Goal: Information Seeking & Learning: Find specific fact

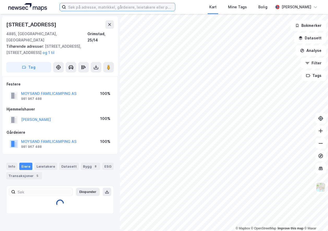
click at [88, 7] on input at bounding box center [120, 7] width 109 height 8
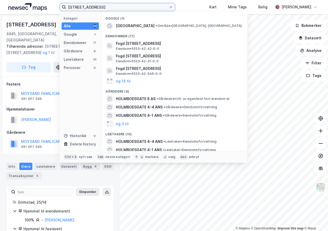
type input "[STREET_ADDRESS]"
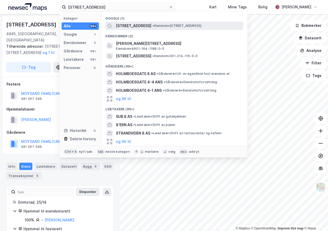
click at [128, 28] on span "[STREET_ADDRESS]" at bounding box center [134, 26] width 36 height 6
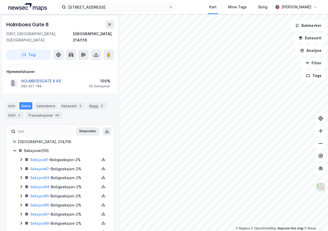
click at [0, 0] on button "HOLMBOESGATE 8 AS" at bounding box center [0, 0] width 0 height 0
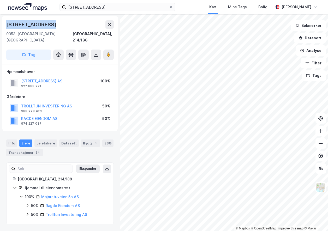
drag, startPoint x: 53, startPoint y: 26, endPoint x: 1, endPoint y: 27, distance: 51.7
click at [1, 27] on div "[STREET_ADDRESS], 214/188 Tag Hjemmelshaver MAJORSTUVEIEN 5B AS 927 888 971 100…" at bounding box center [60, 122] width 120 height 217
copy div "[STREET_ADDRESS]"
